Goal: Information Seeking & Learning: Learn about a topic

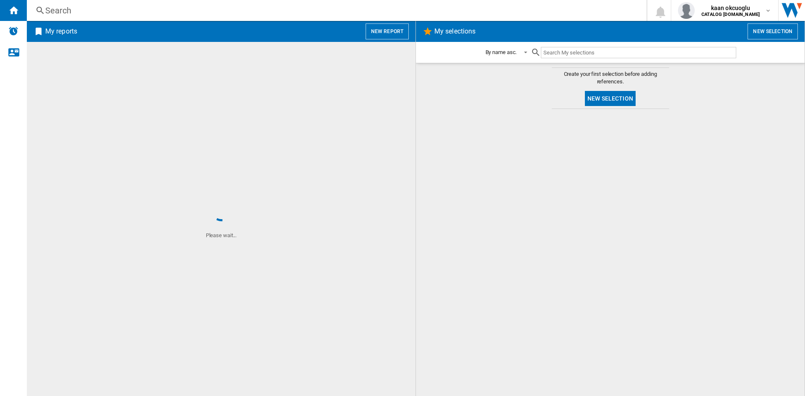
click at [58, 8] on div "Search" at bounding box center [334, 11] width 579 height 12
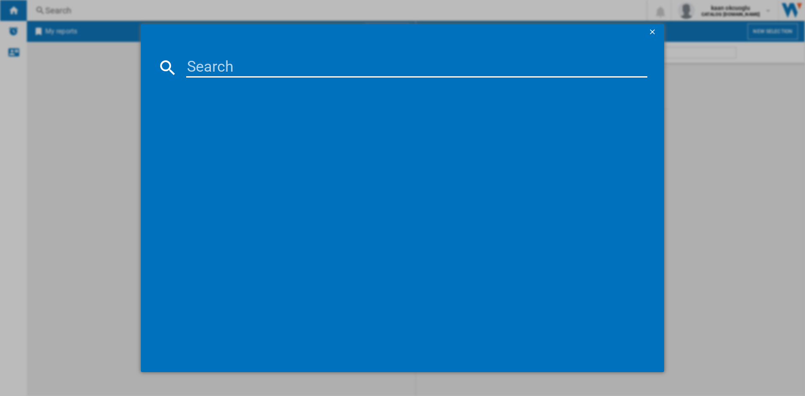
click at [281, 73] on input at bounding box center [416, 67] width 461 height 20
paste input "RB440N4ACA"
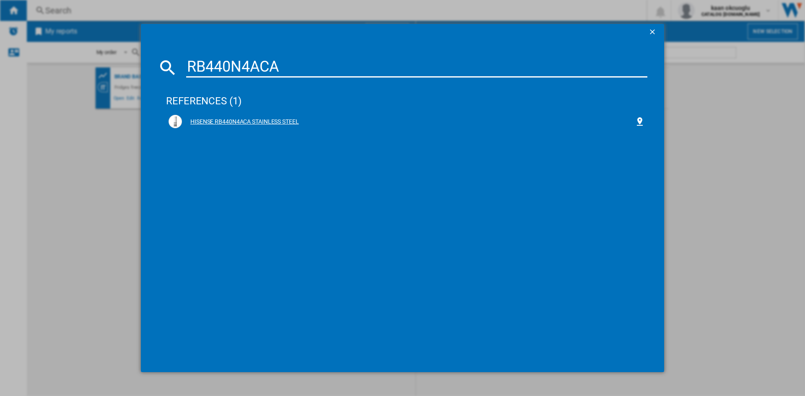
type input "RB440N4ACA"
click at [208, 123] on div "HISENSE RB440N4ACA STAINLESS STEEL" at bounding box center [408, 122] width 453 height 8
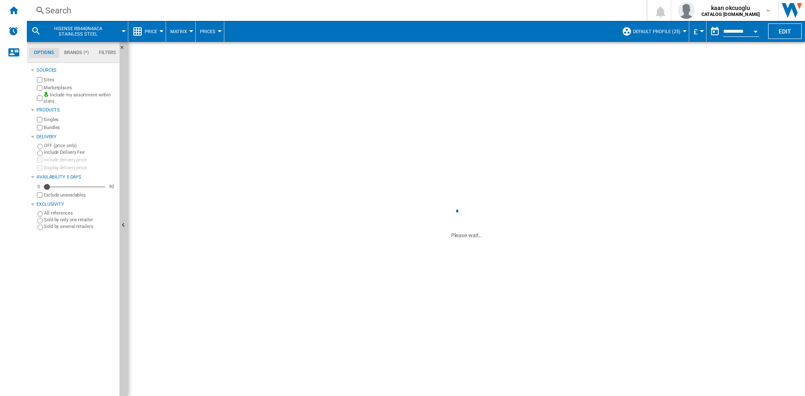
click at [155, 29] on span "Price" at bounding box center [151, 31] width 13 height 5
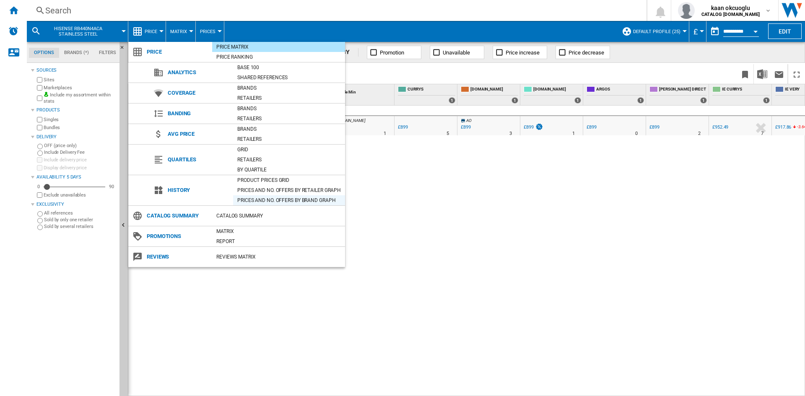
click at [263, 199] on div "Prices and No. offers by brand graph" at bounding box center [289, 200] width 112 height 8
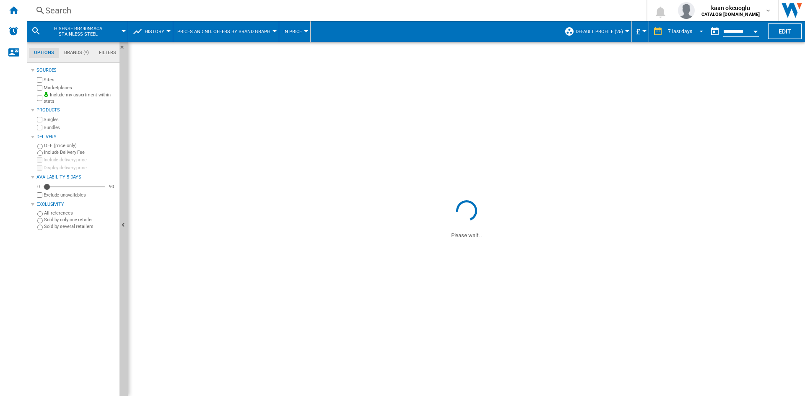
click at [685, 27] on md-select-value "7 last days" at bounding box center [686, 31] width 39 height 13
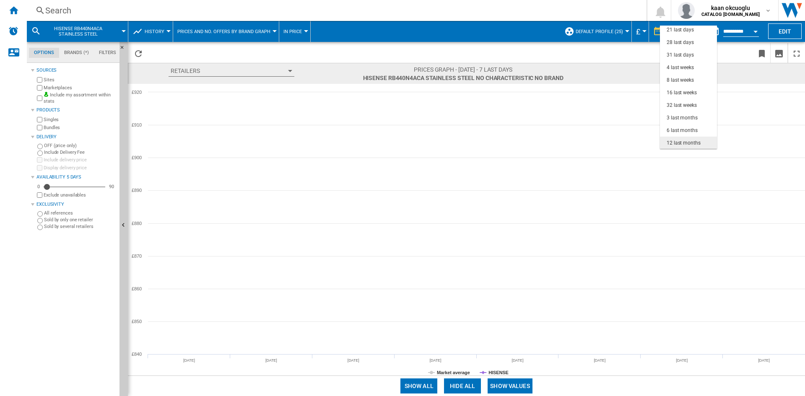
scroll to position [53, 0]
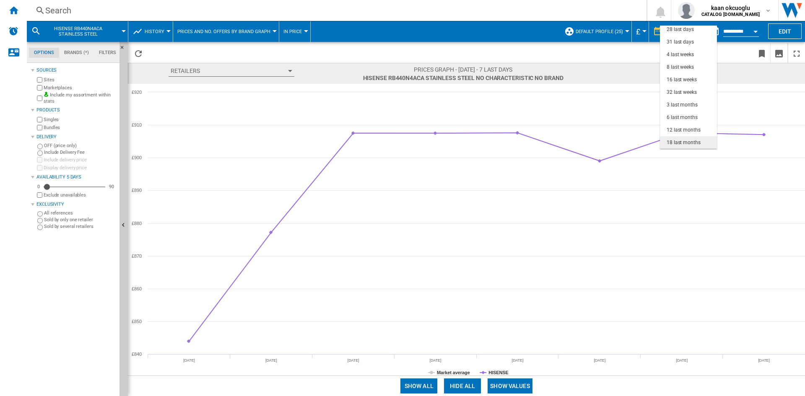
click at [689, 142] on div "18 last months" at bounding box center [683, 142] width 34 height 7
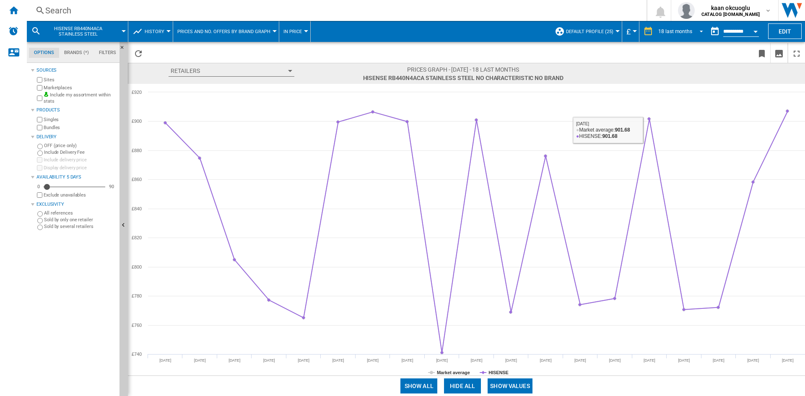
click at [690, 34] on md-select-value "18 last months" at bounding box center [681, 31] width 49 height 13
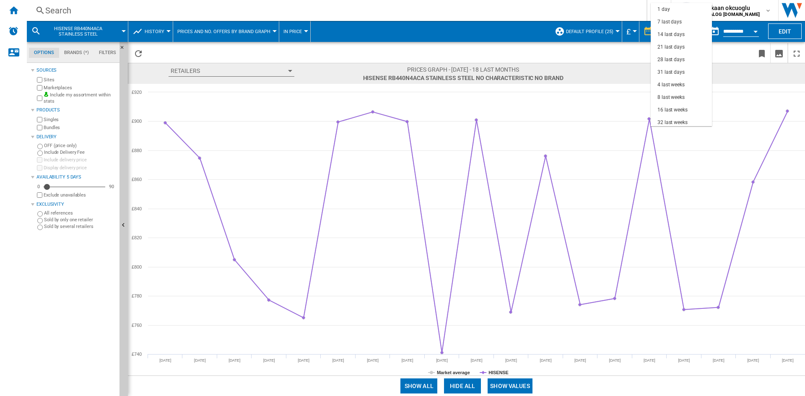
scroll to position [53, 0]
click at [678, 70] on div "32 last weeks" at bounding box center [672, 69] width 30 height 7
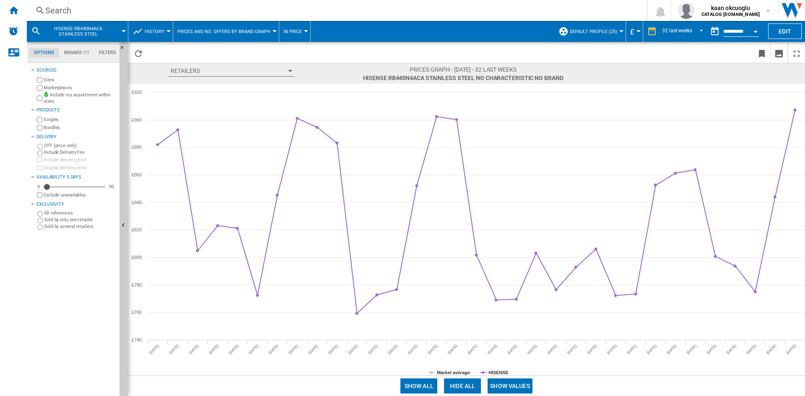
click at [82, 15] on div "Search" at bounding box center [334, 11] width 579 height 12
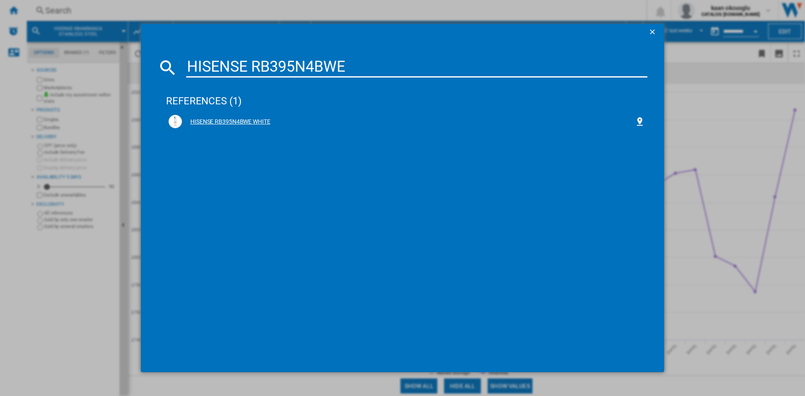
type input "HISENSE RB395N4BWE"
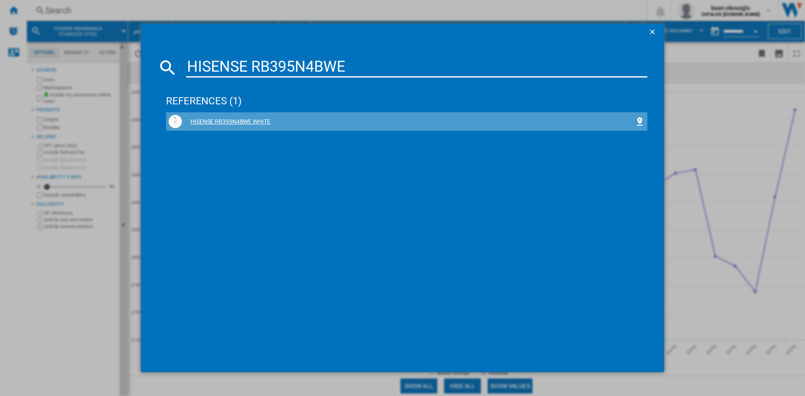
click at [261, 116] on div "HISENSE RB395N4BWE WHITE" at bounding box center [406, 121] width 476 height 13
click at [224, 125] on div "HISENSE RB395N4BWE WHITE" at bounding box center [408, 122] width 453 height 8
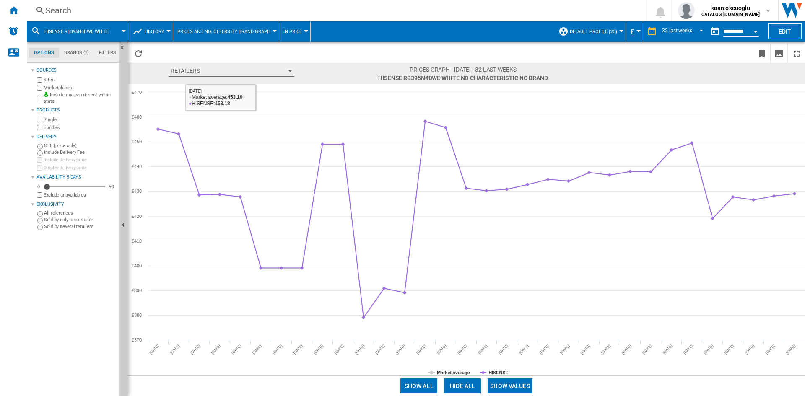
click at [92, 8] on div "Search" at bounding box center [334, 11] width 579 height 12
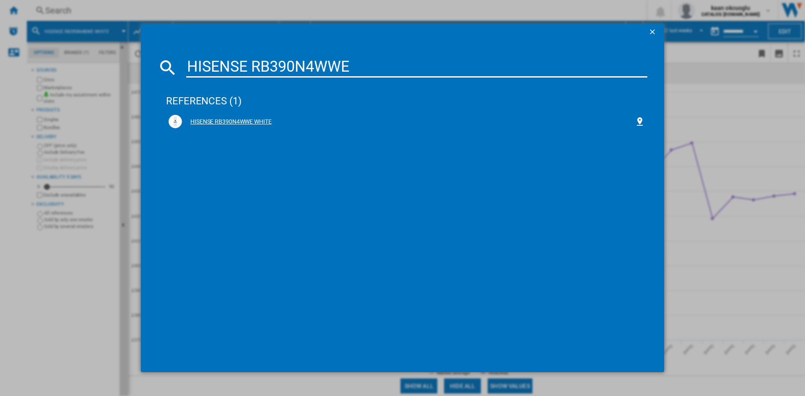
type input "HISENSE RB390N4WWE"
click at [264, 118] on div "HISENSE RB390N4WWE WHITE" at bounding box center [408, 122] width 453 height 8
